Goal: Information Seeking & Learning: Compare options

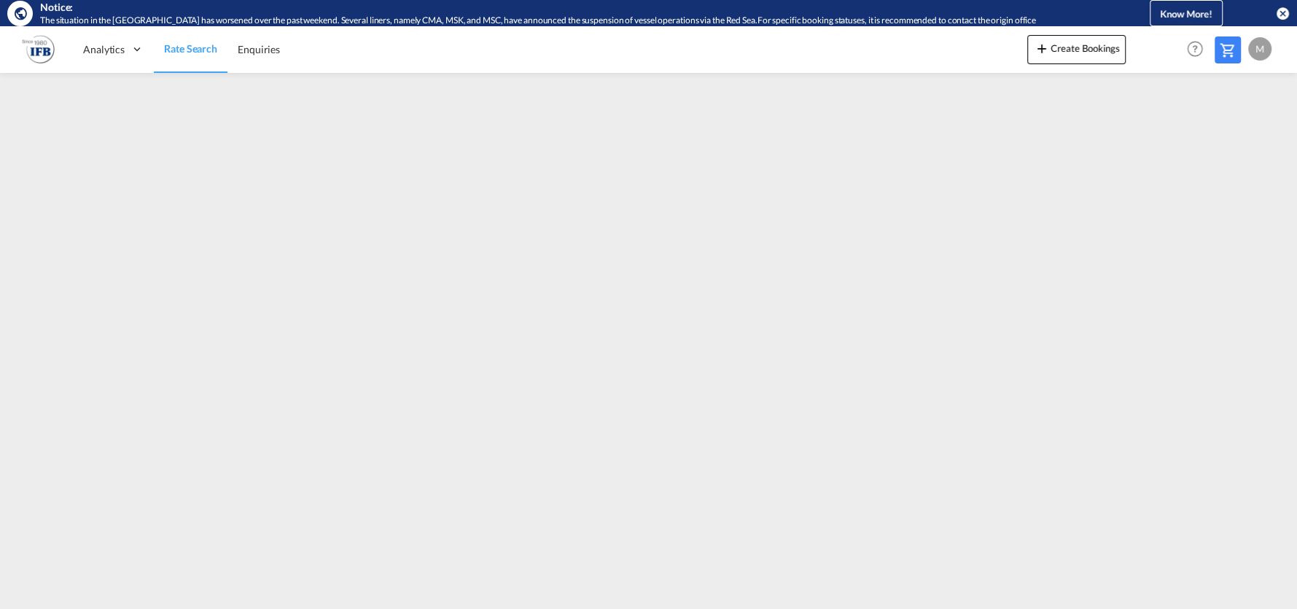
click at [1276, 17] on md-icon "icon-close-circle" at bounding box center [1282, 13] width 15 height 15
